Goal: Information Seeking & Learning: Learn about a topic

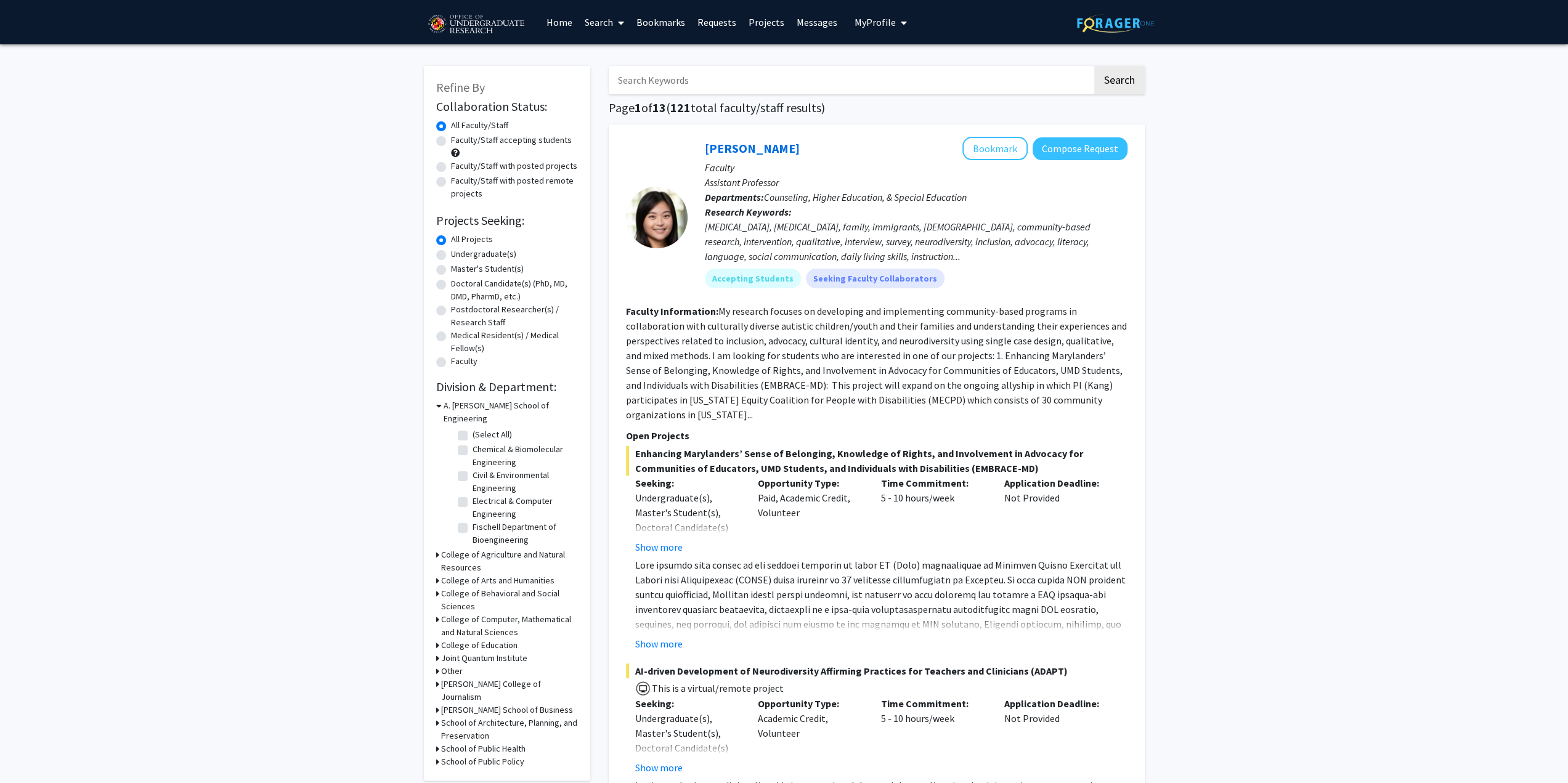
click at [451, 257] on label "Undergraduate(s)" at bounding box center [484, 254] width 66 height 13
click at [451, 256] on input "Undergraduate(s)" at bounding box center [455, 252] width 8 height 8
radio input "true"
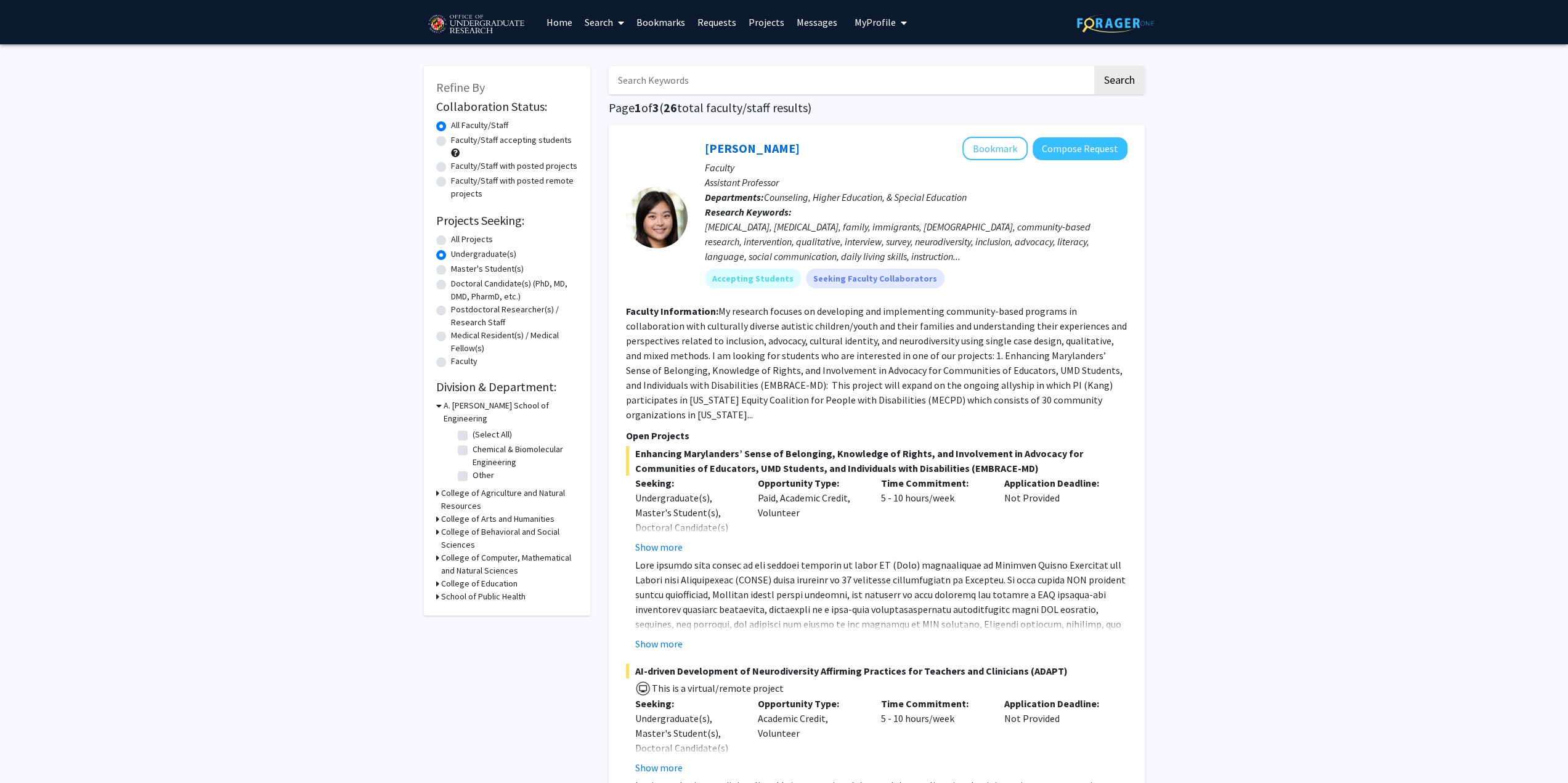
click at [451, 145] on label "Faculty/Staff accepting students" at bounding box center [511, 140] width 121 height 13
click at [451, 142] on input "Faculty/Staff accepting students" at bounding box center [455, 137] width 8 height 8
radio input "true"
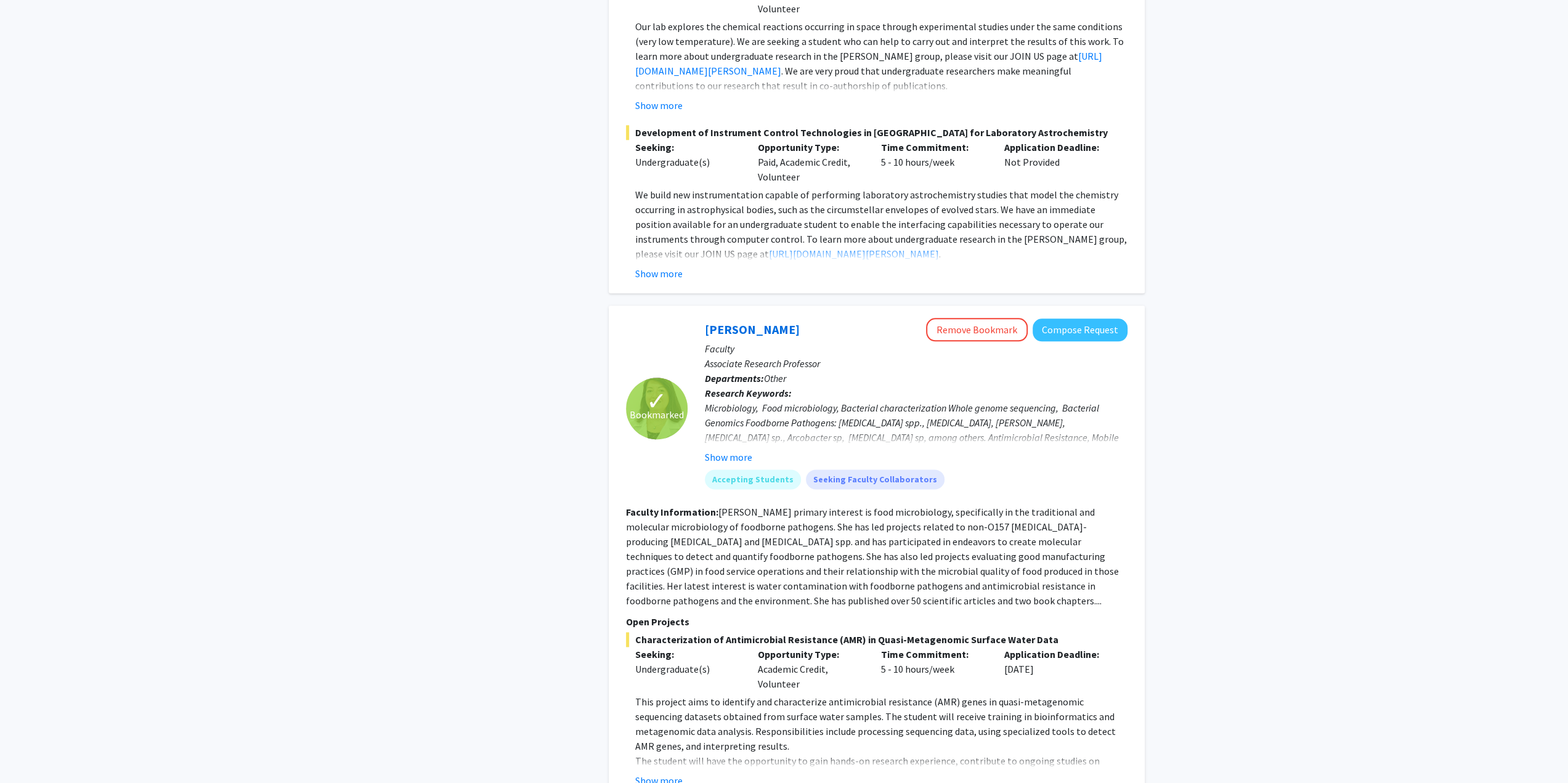
scroll to position [1356, 0]
